Goal: Obtain resource: Download file/media

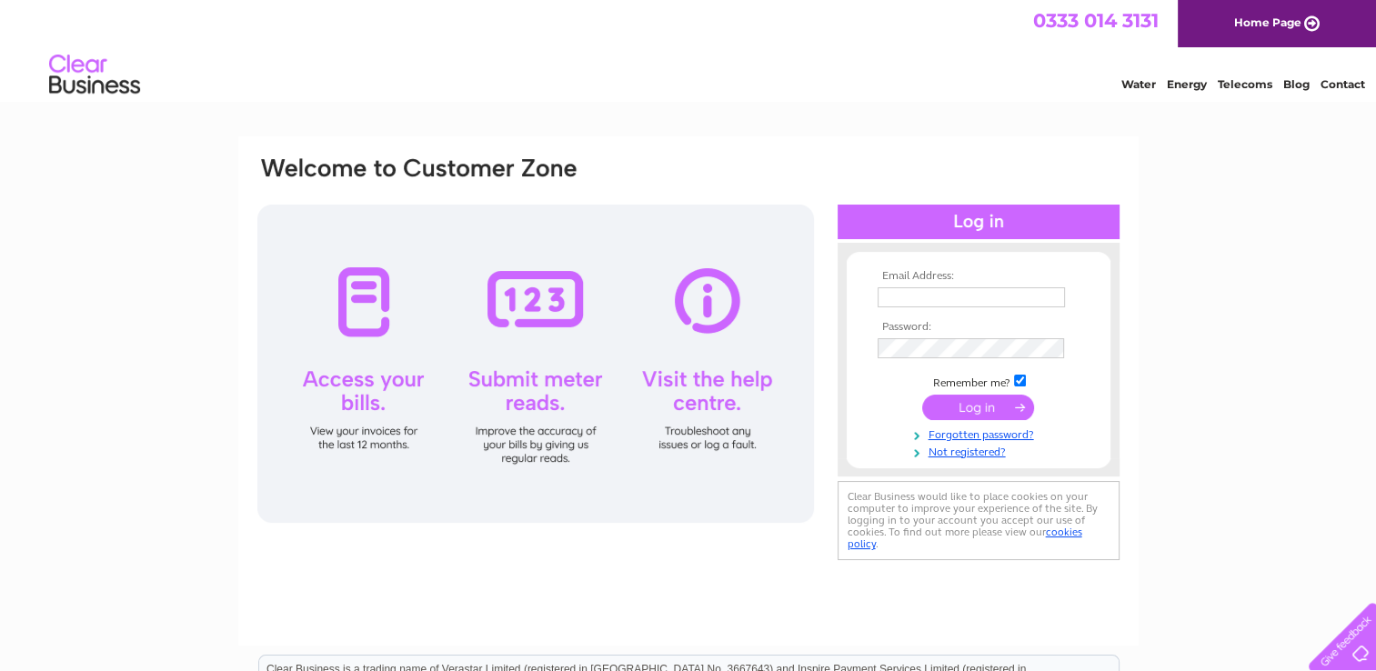
type input "grangemouthbowlingclub@outlook.com"
click at [968, 407] on input "submit" at bounding box center [978, 407] width 112 height 25
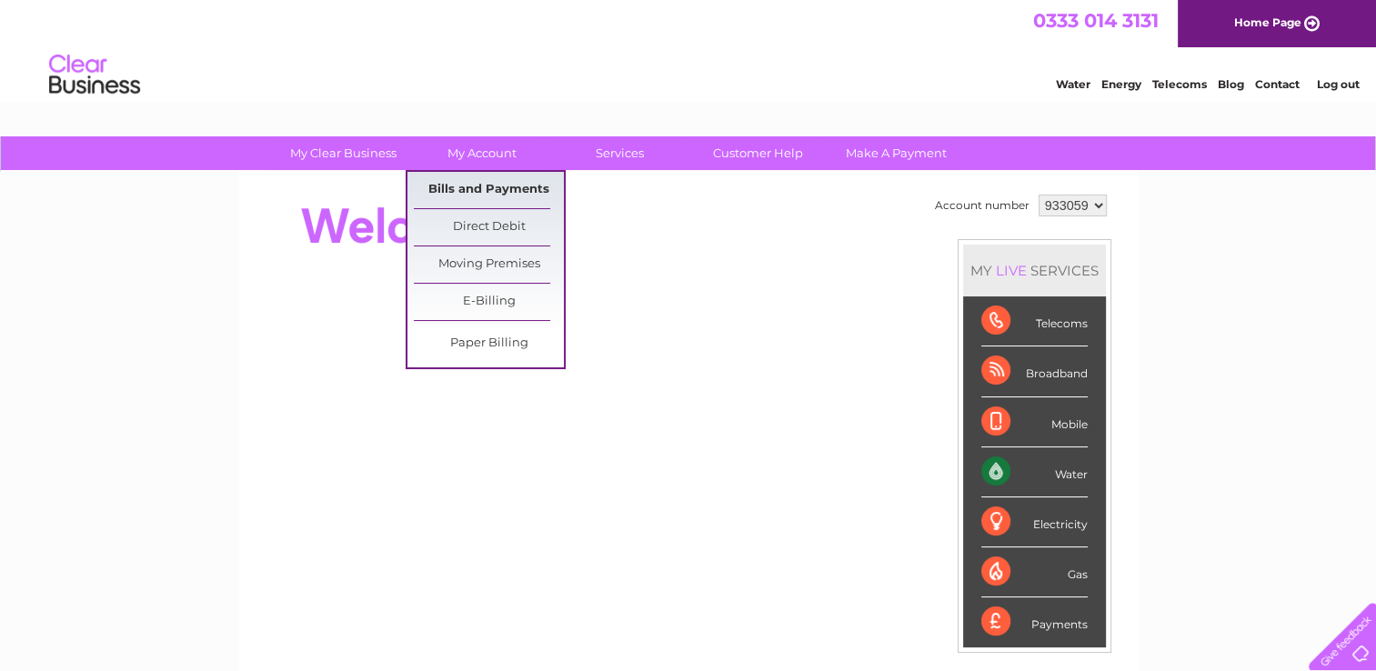
click at [466, 187] on link "Bills and Payments" at bounding box center [489, 190] width 150 height 36
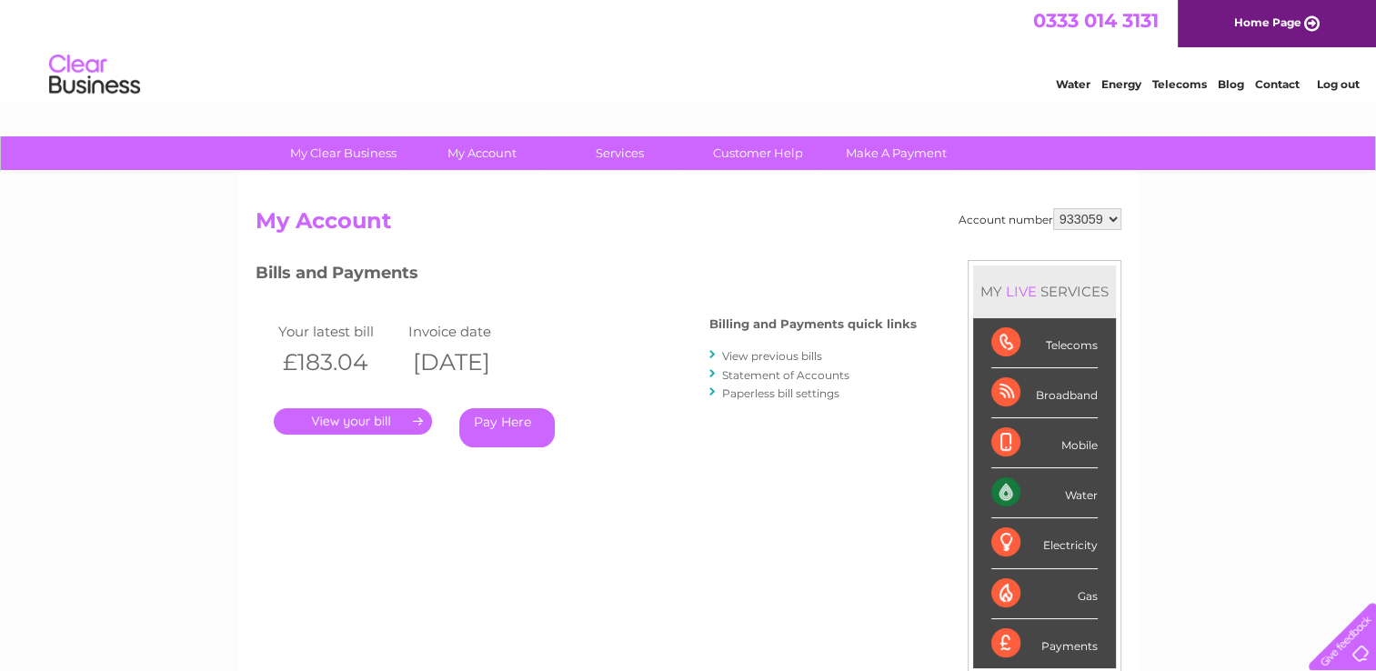
click at [751, 360] on link "View previous bills" at bounding box center [772, 356] width 100 height 14
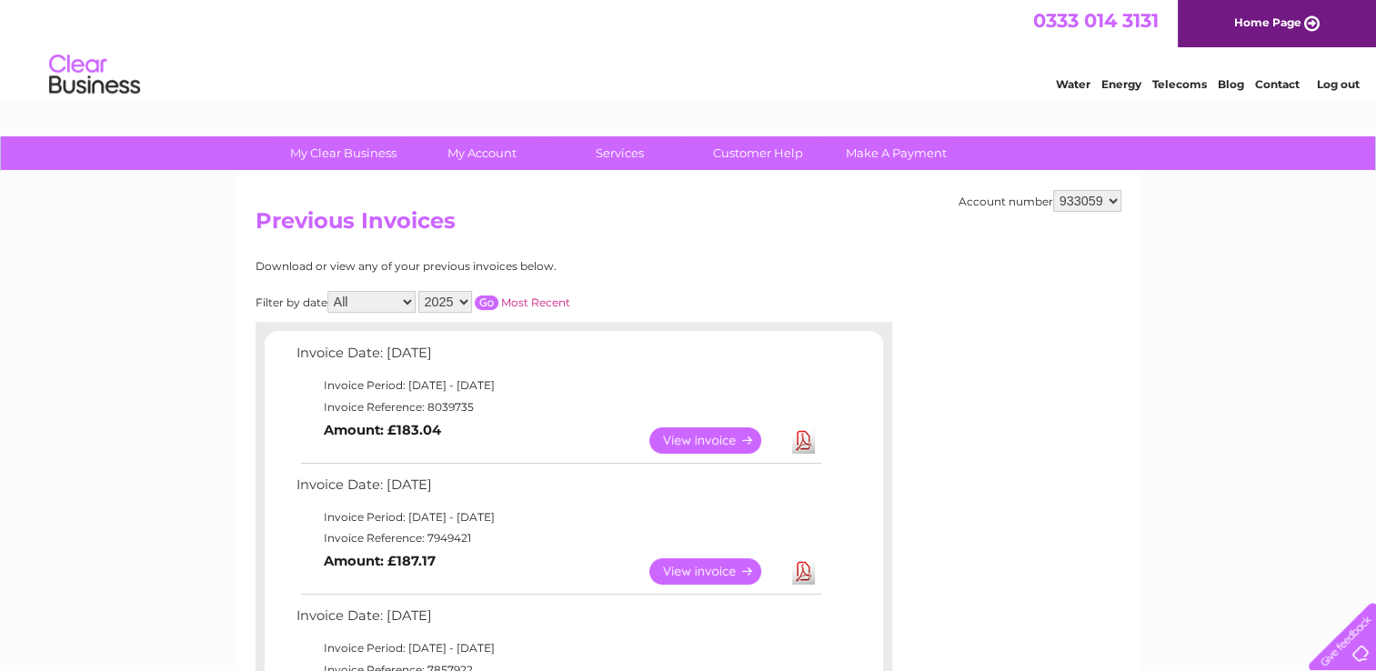
click at [802, 570] on link "Download" at bounding box center [803, 572] width 23 height 26
click at [806, 442] on link "Download" at bounding box center [803, 441] width 23 height 26
